Goal: Transaction & Acquisition: Purchase product/service

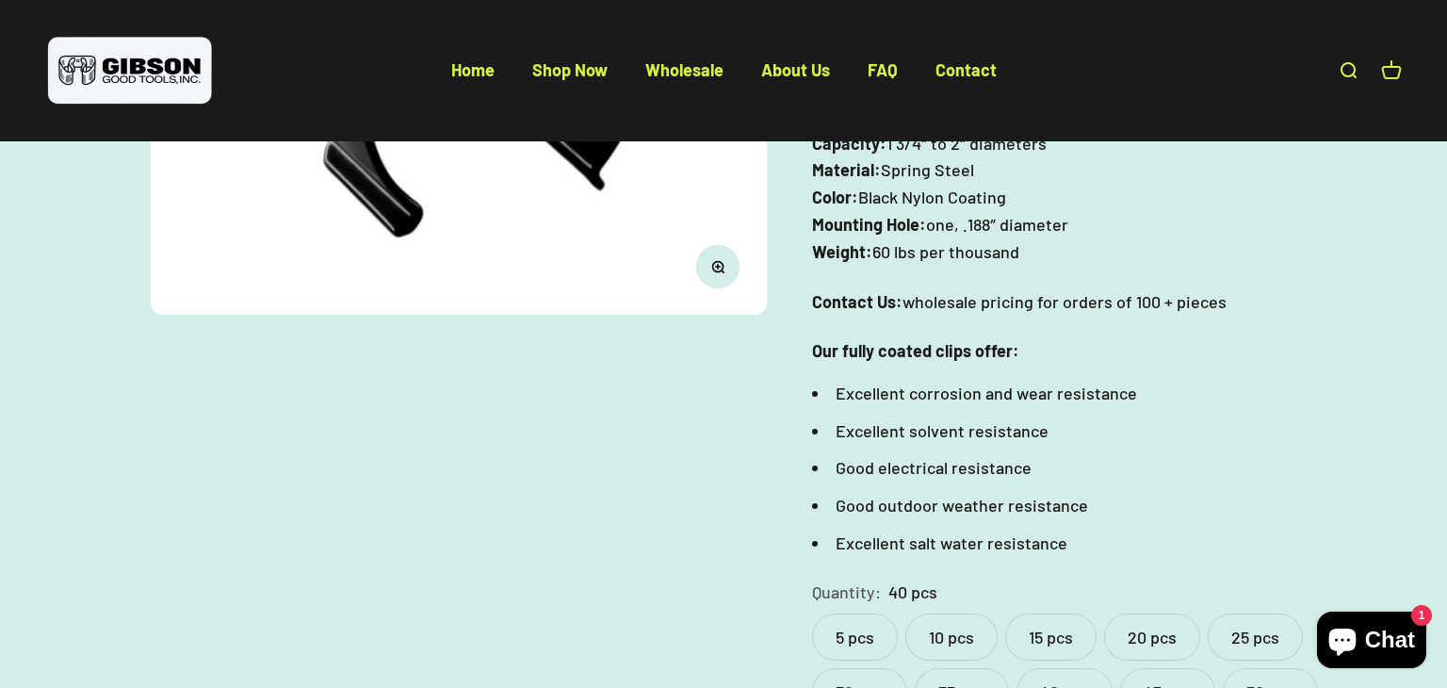
scroll to position [546, 0]
click at [1144, 668] on label "45 pcs" at bounding box center [1167, 691] width 95 height 47
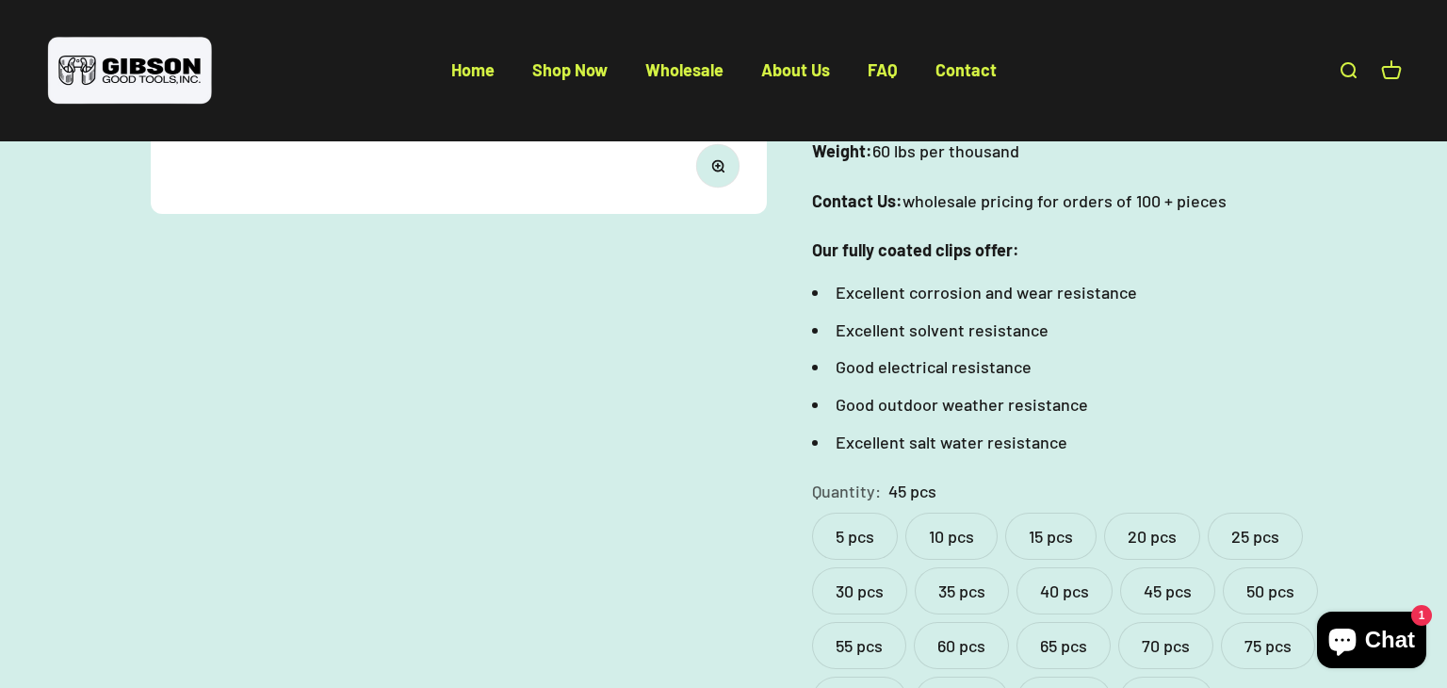
scroll to position [648, 0]
click at [1253, 566] on label "50 pcs" at bounding box center [1270, 589] width 95 height 47
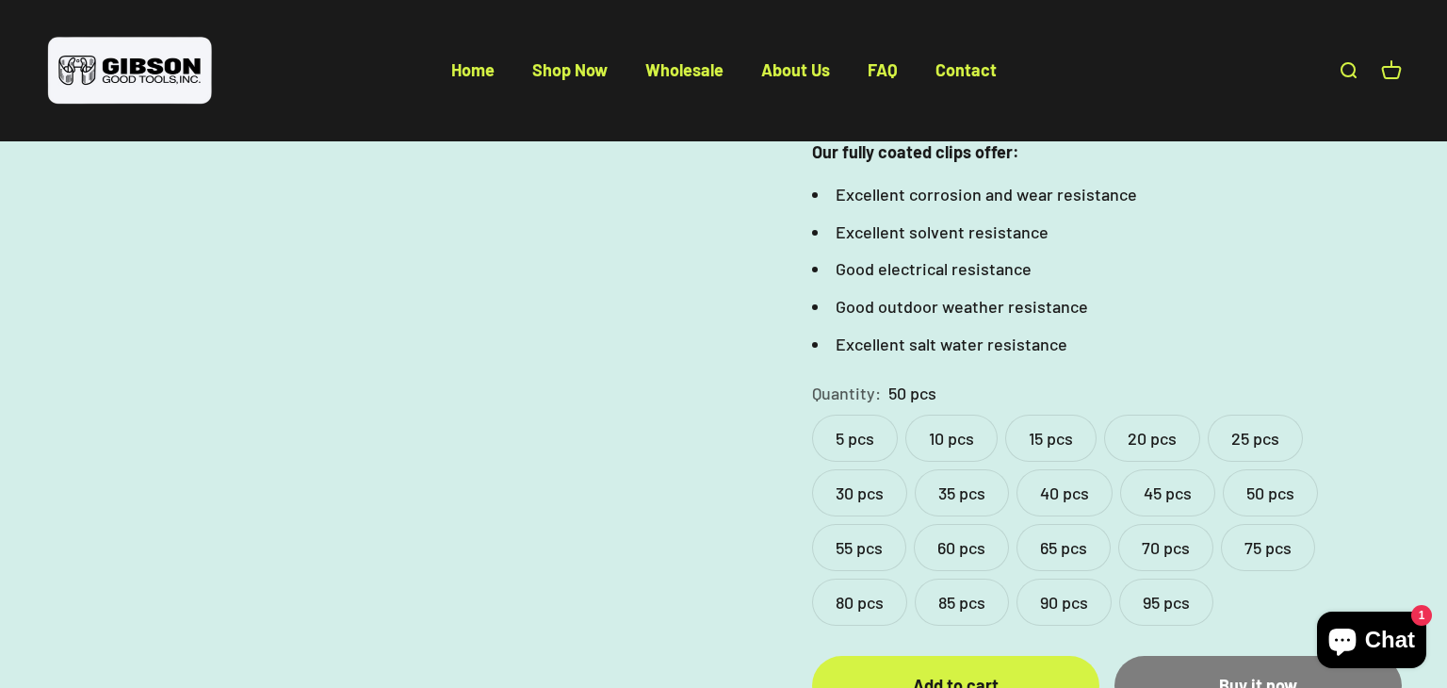
scroll to position [757, 0]
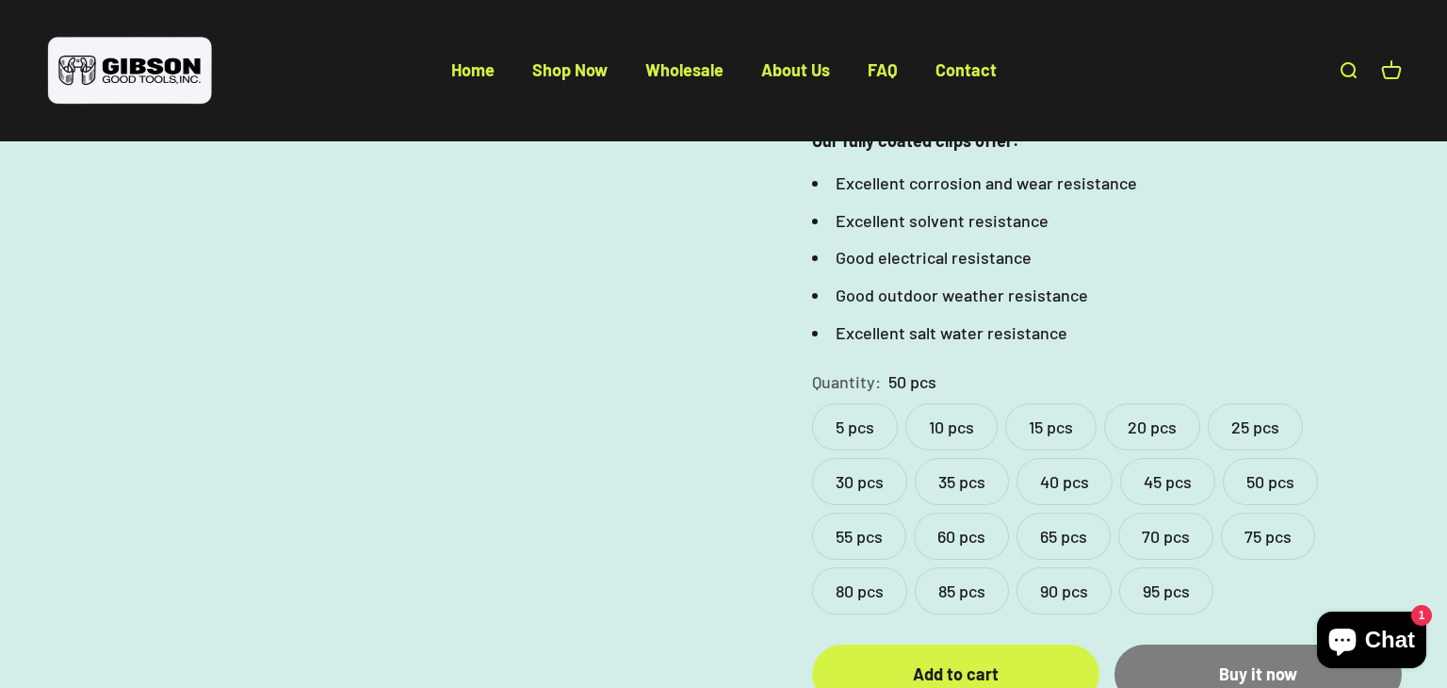
click at [848, 403] on label "5 pcs" at bounding box center [855, 426] width 86 height 47
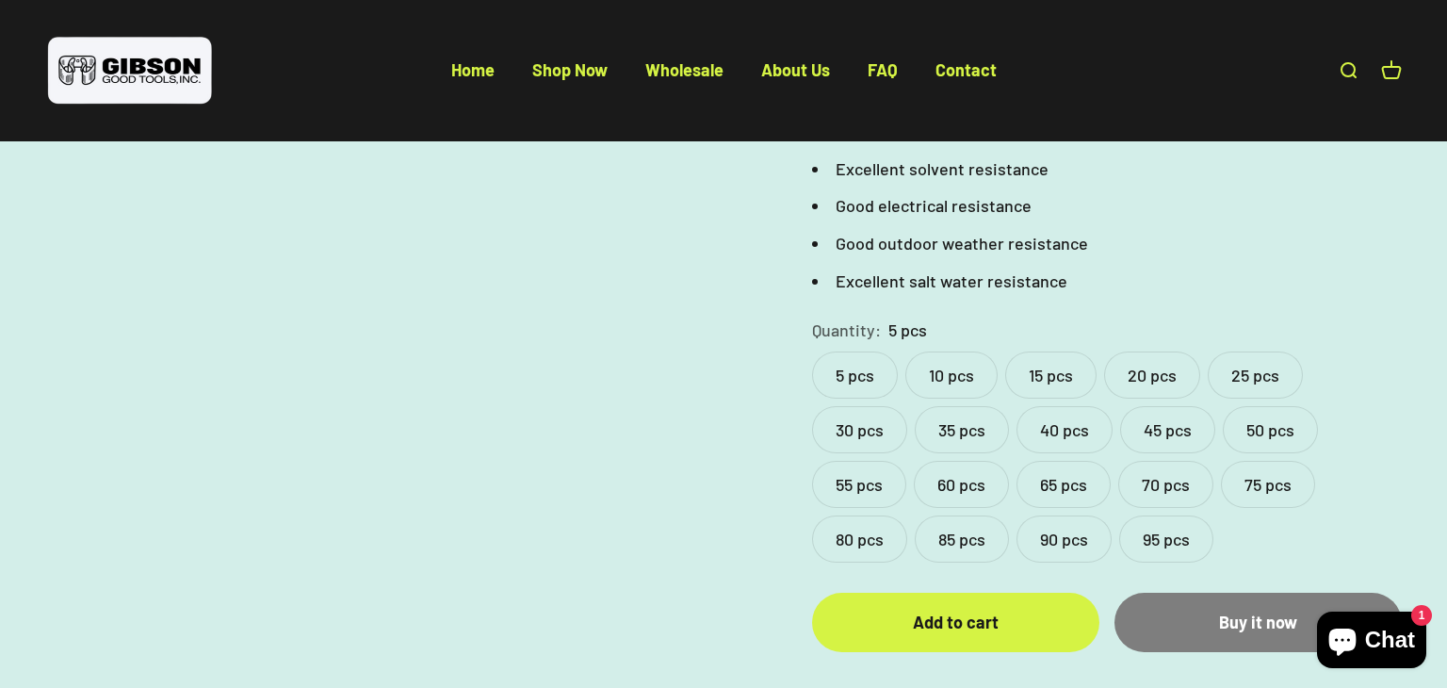
scroll to position [810, 0]
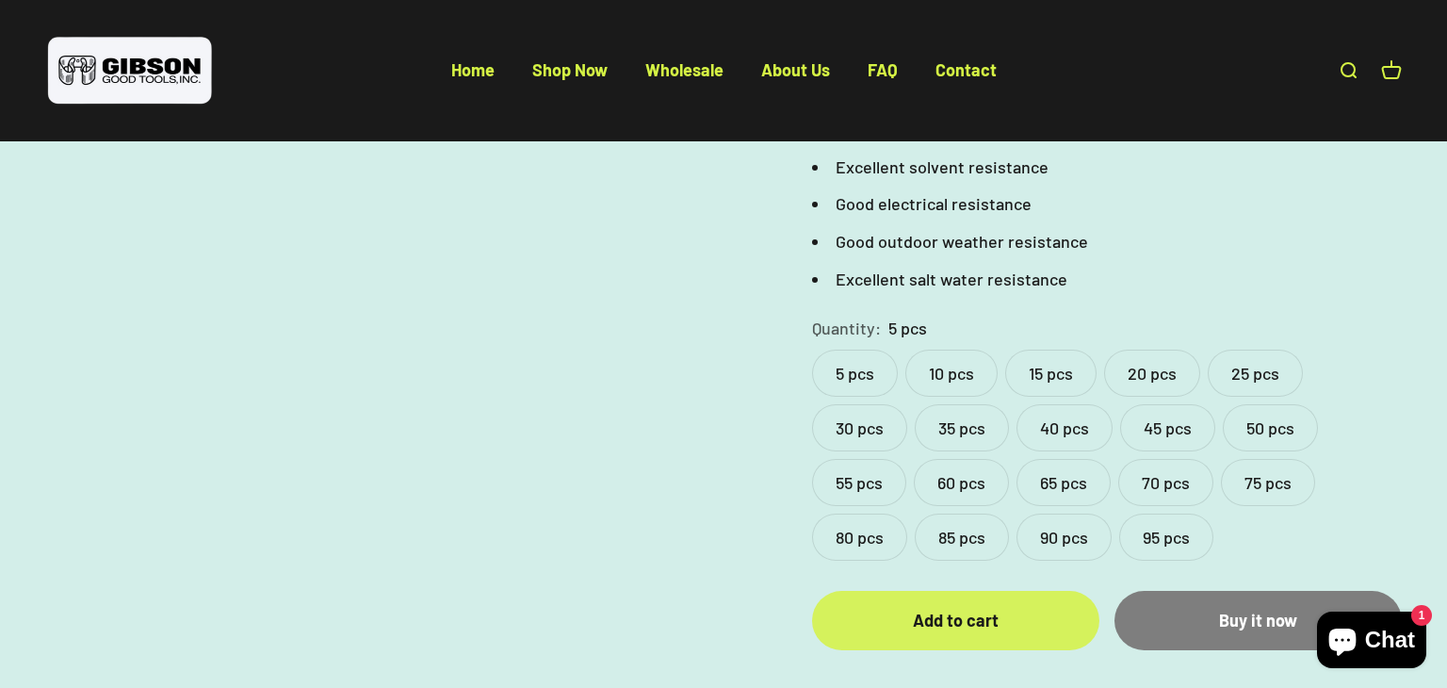
click at [967, 607] on div "Add to cart" at bounding box center [956, 620] width 212 height 27
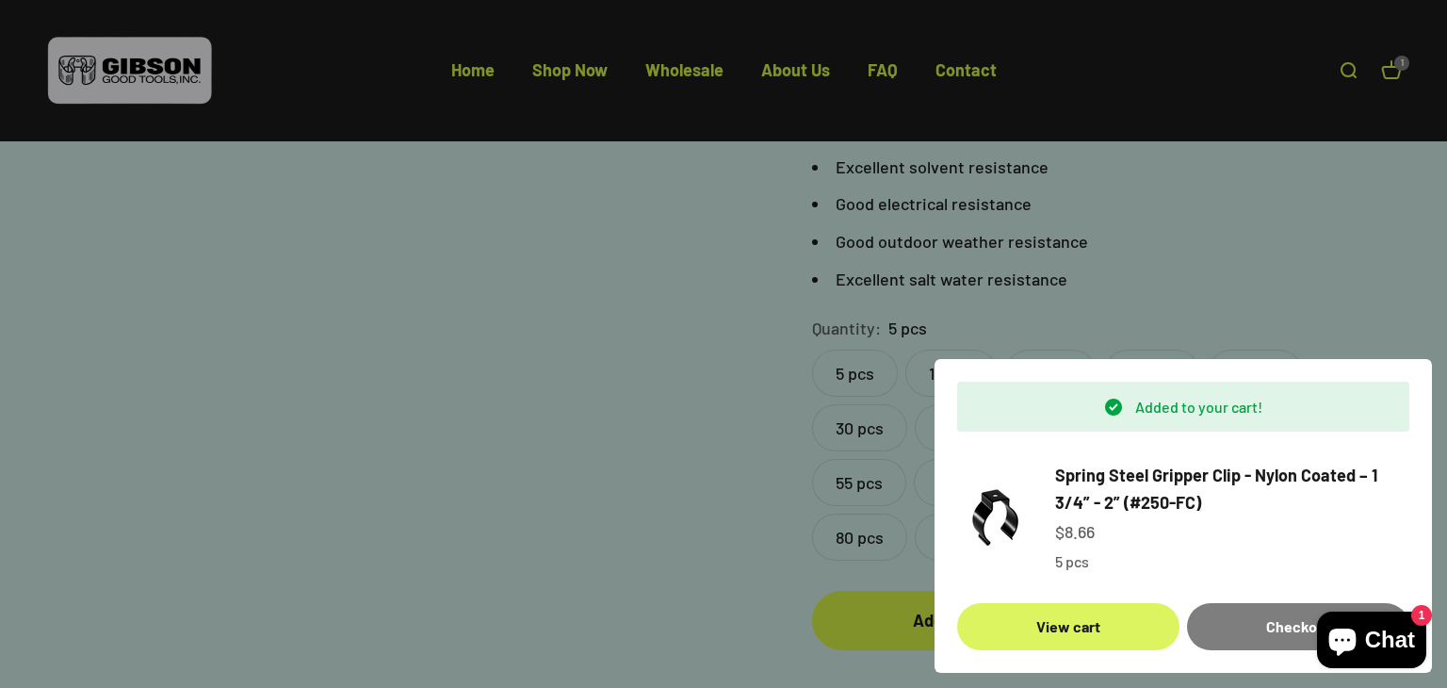
click at [1057, 631] on link "View cart" at bounding box center [1068, 626] width 222 height 47
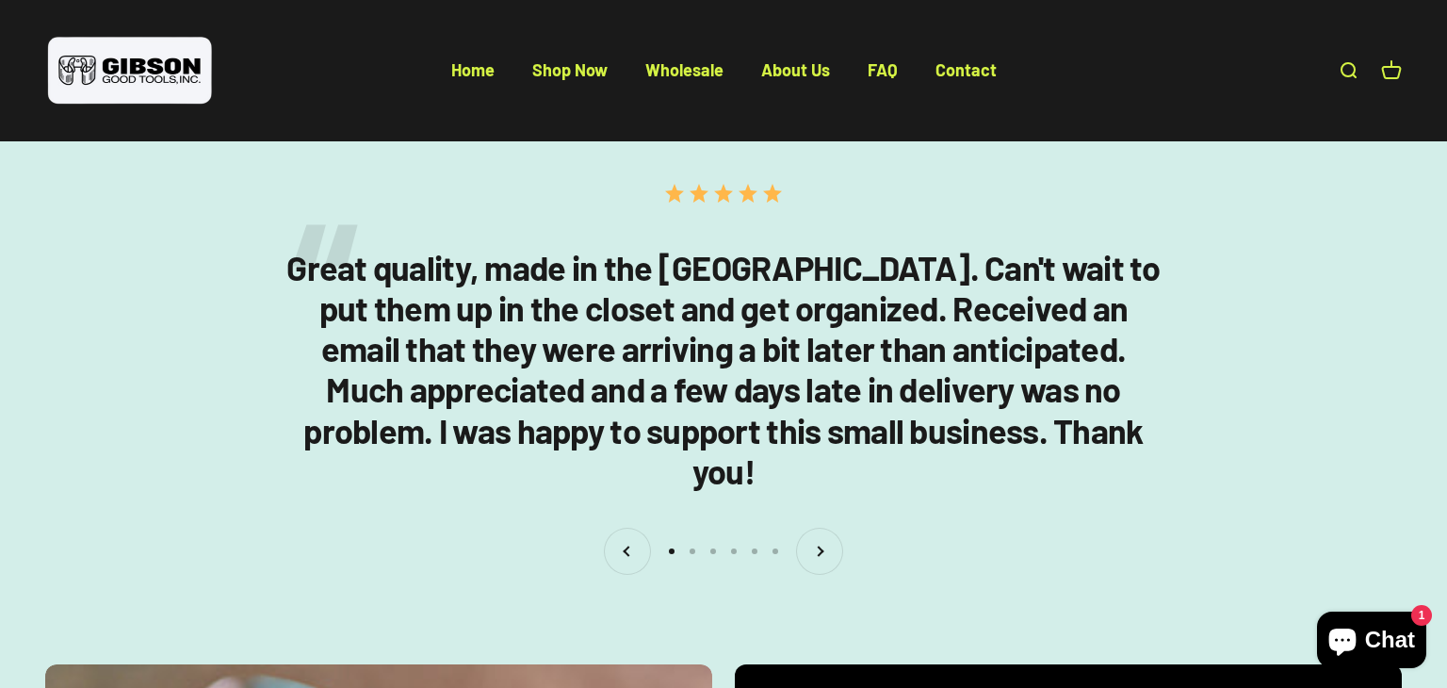
scroll to position [3195, 0]
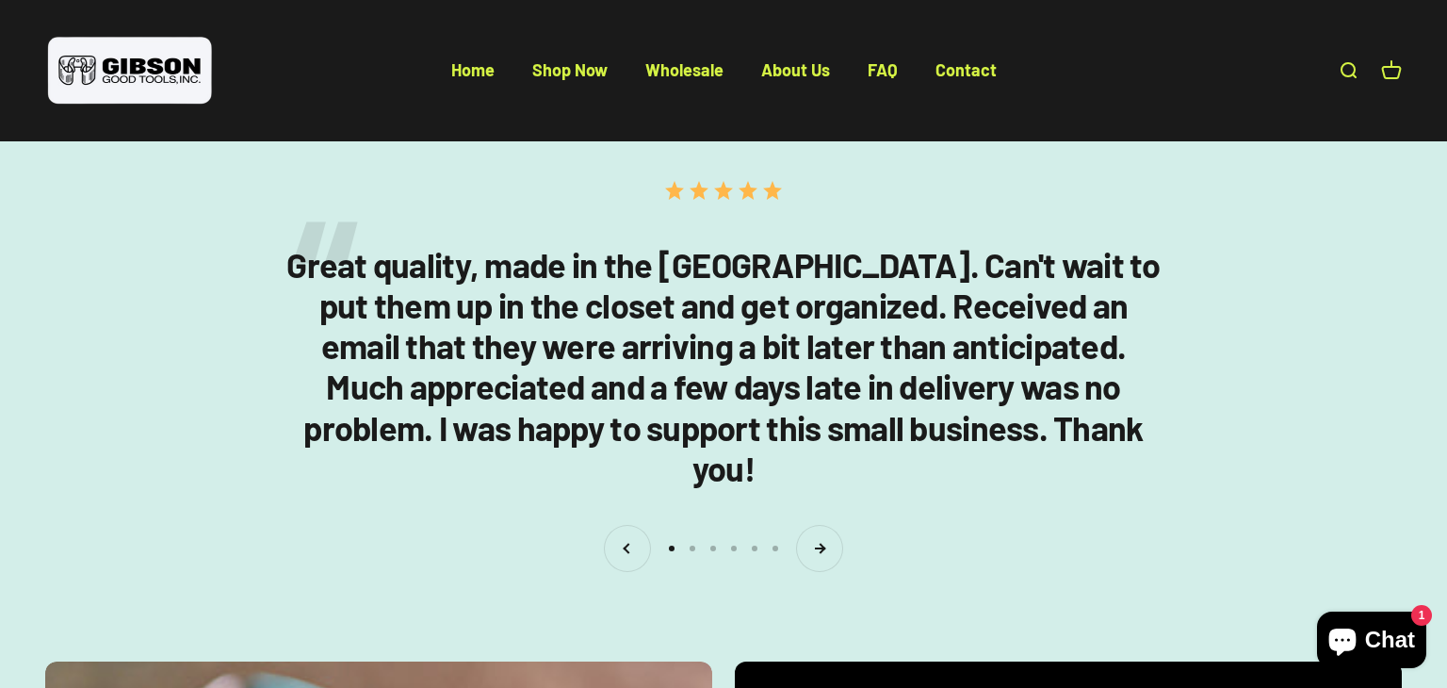
click at [810, 526] on button "Next" at bounding box center [819, 548] width 45 height 45
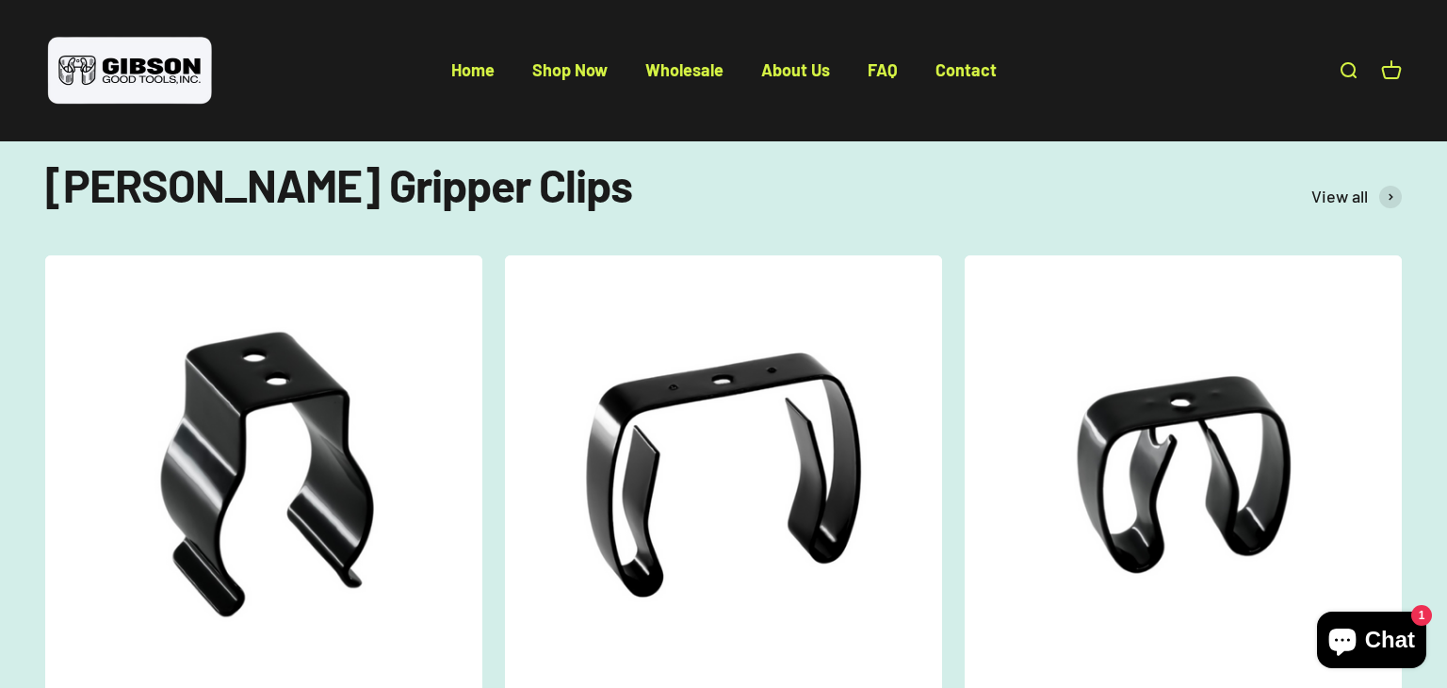
scroll to position [0, 0]
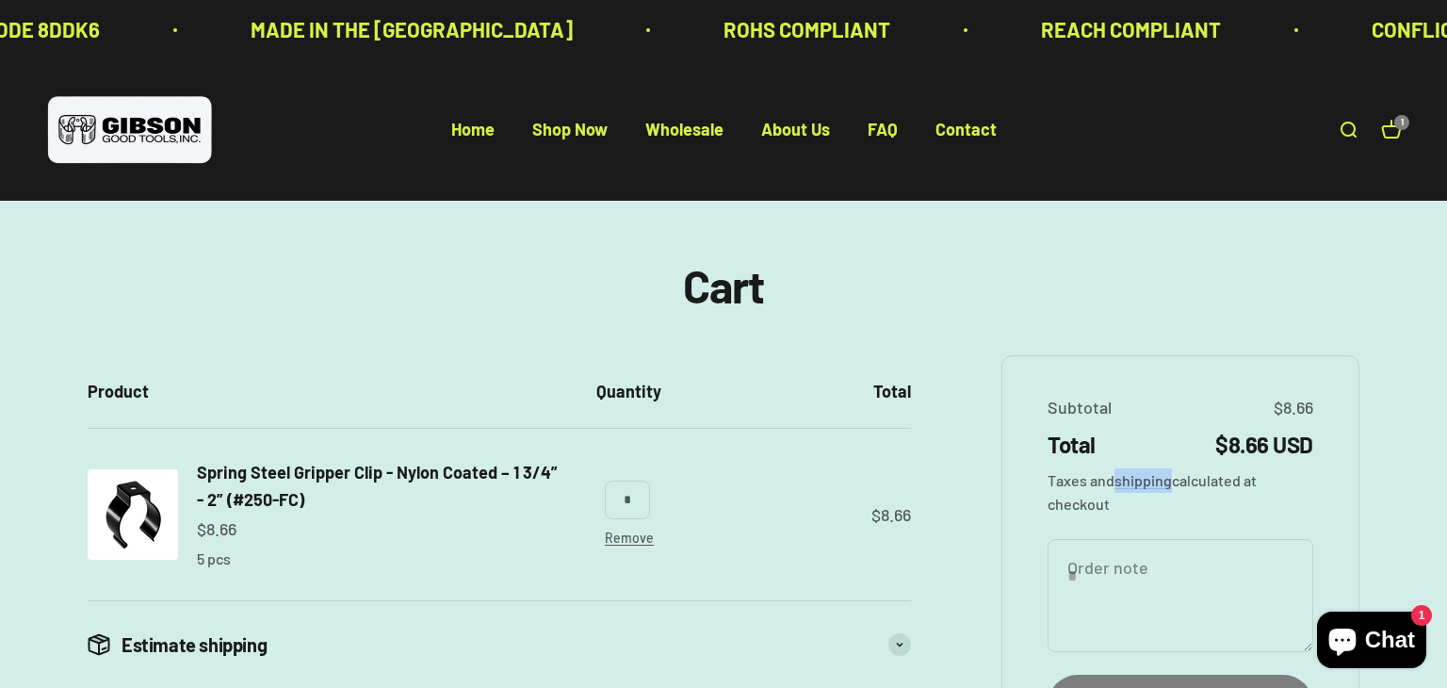
click at [636, 513] on input "*" at bounding box center [627, 500] width 45 height 38
click at [170, 132] on img at bounding box center [130, 129] width 170 height 77
